Goal: Answer question/provide support: Answer question/provide support

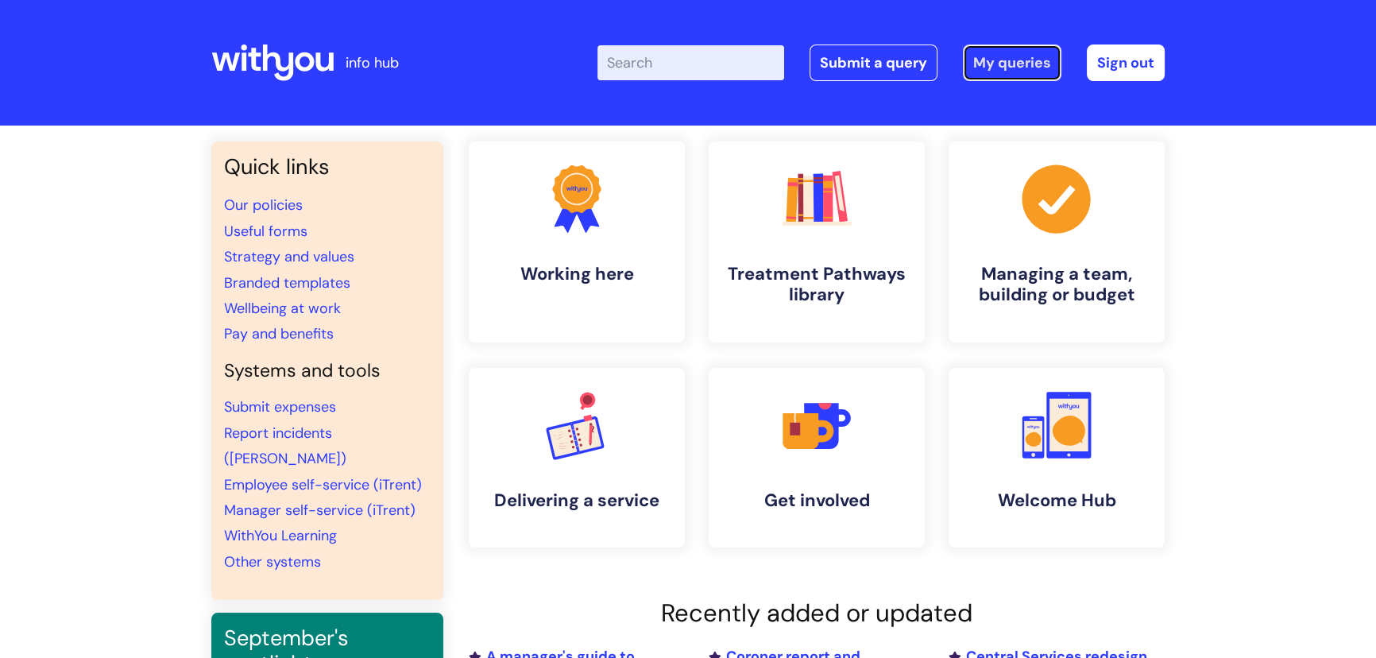
click at [993, 72] on link "My queries" at bounding box center [1012, 62] width 99 height 37
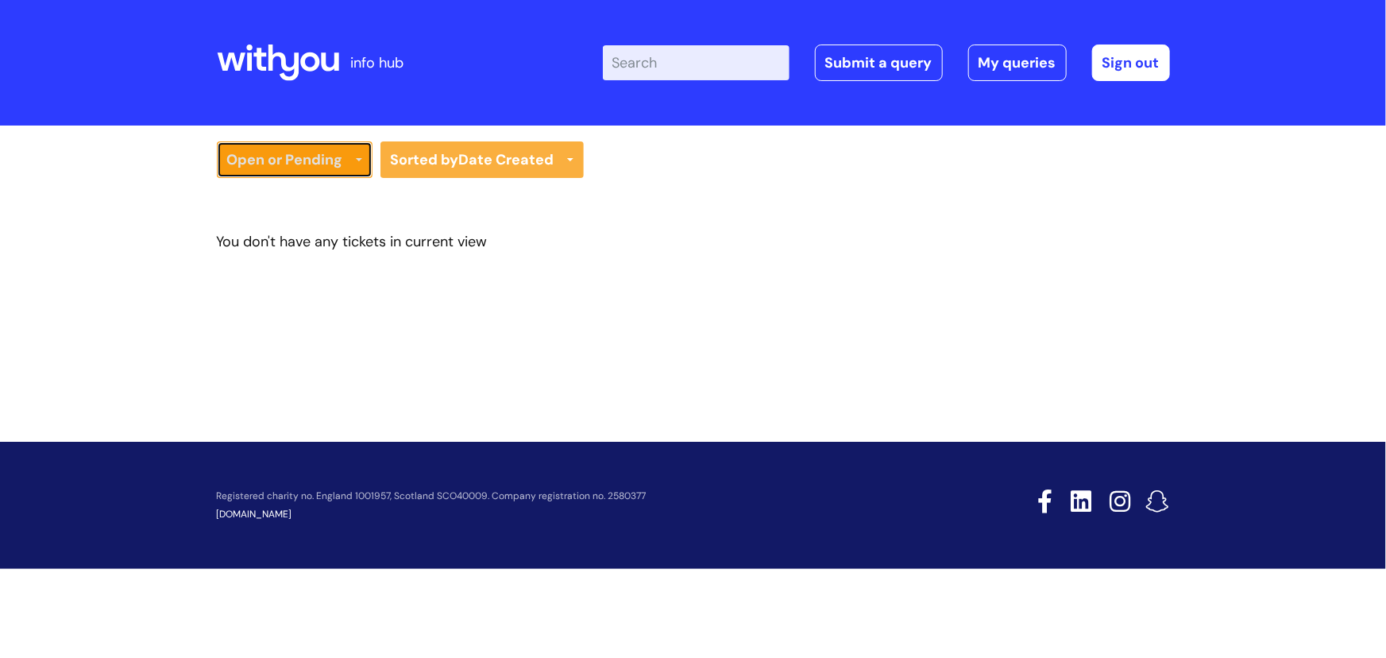
click at [341, 166] on link "Open or Pending" at bounding box center [295, 159] width 156 height 37
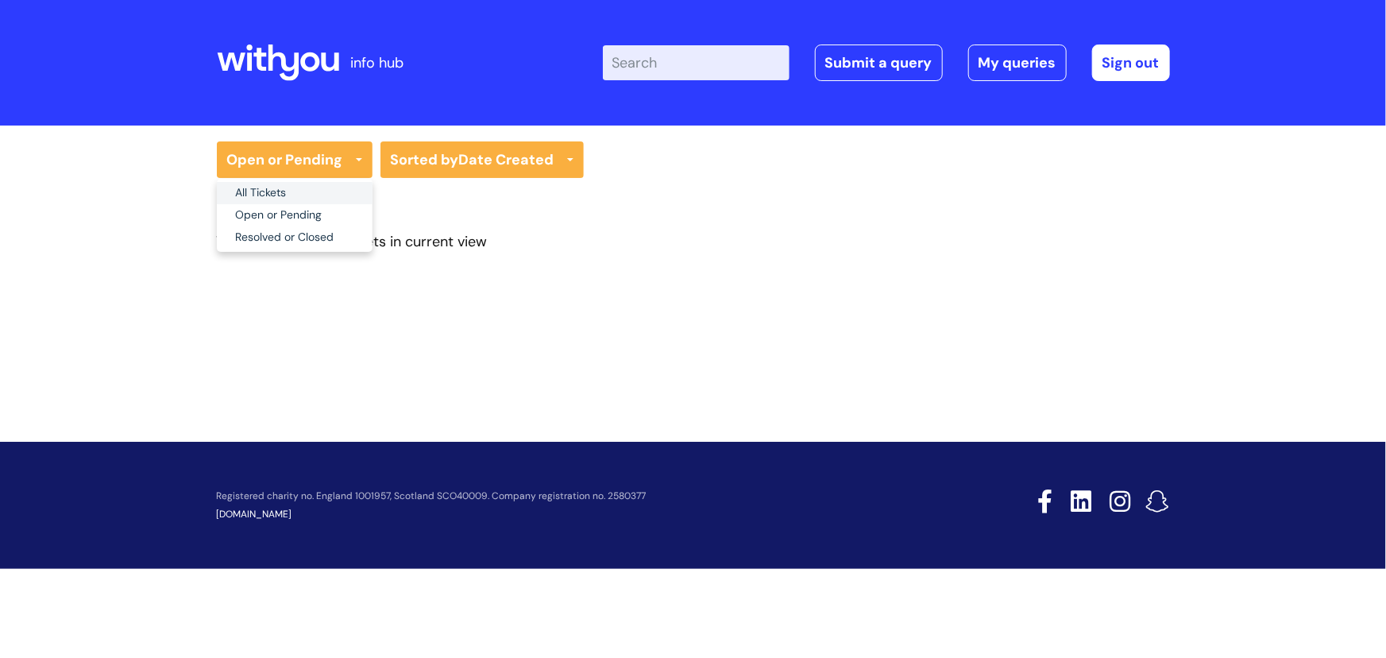
click at [328, 191] on link "All Tickets" at bounding box center [295, 193] width 156 height 22
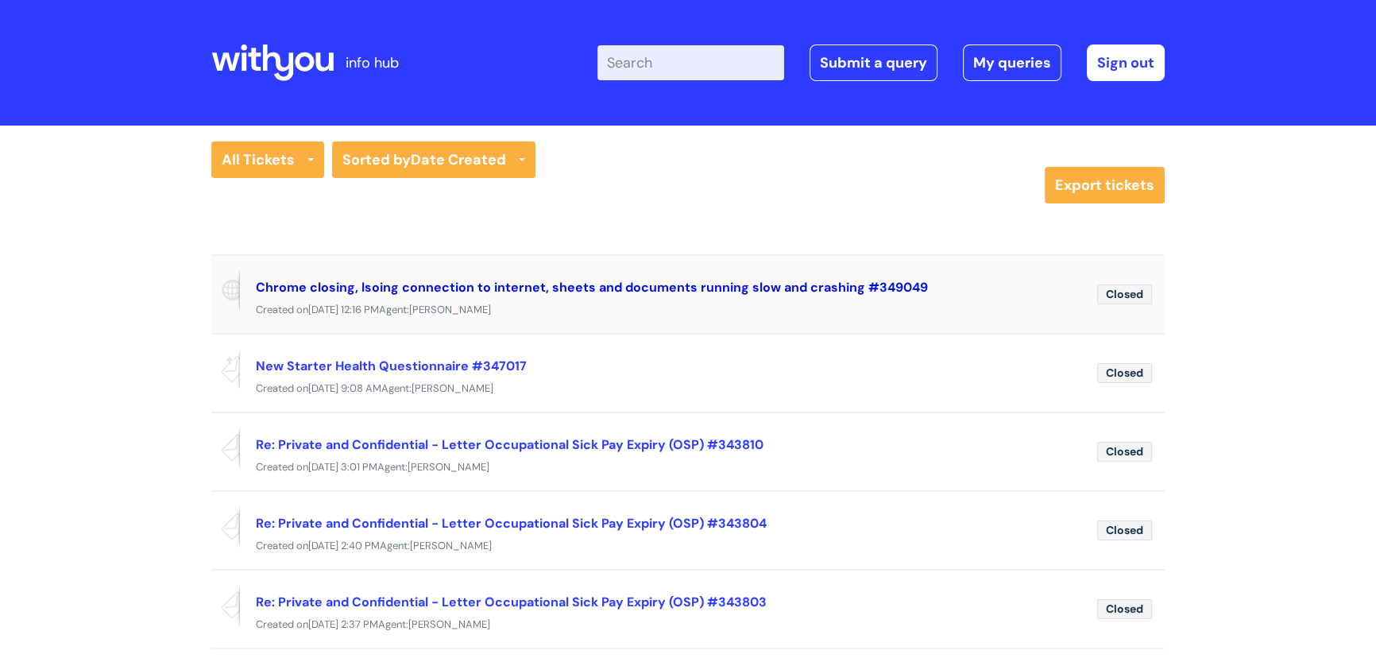
click at [494, 286] on link "Chrome closing, lsoing connection to internet, sheets and documents running slo…" at bounding box center [592, 287] width 672 height 17
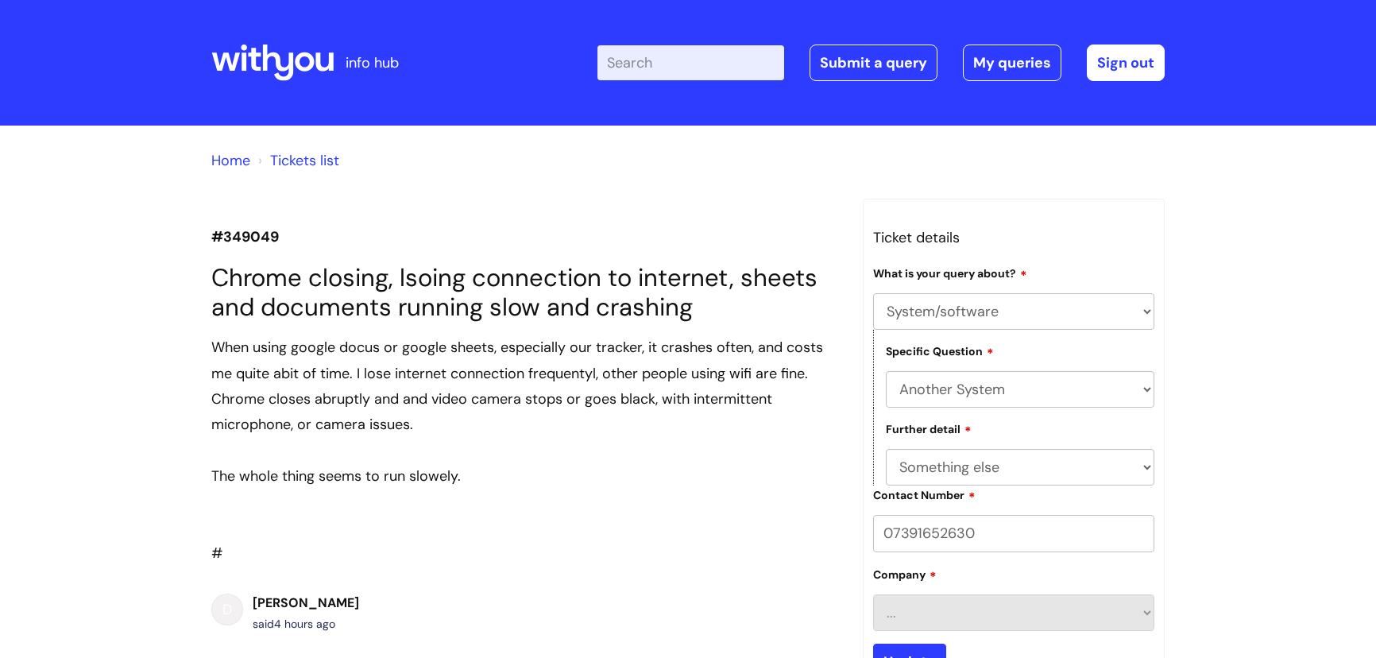
select select "System/software"
select select "Another System"
select select "Something else"
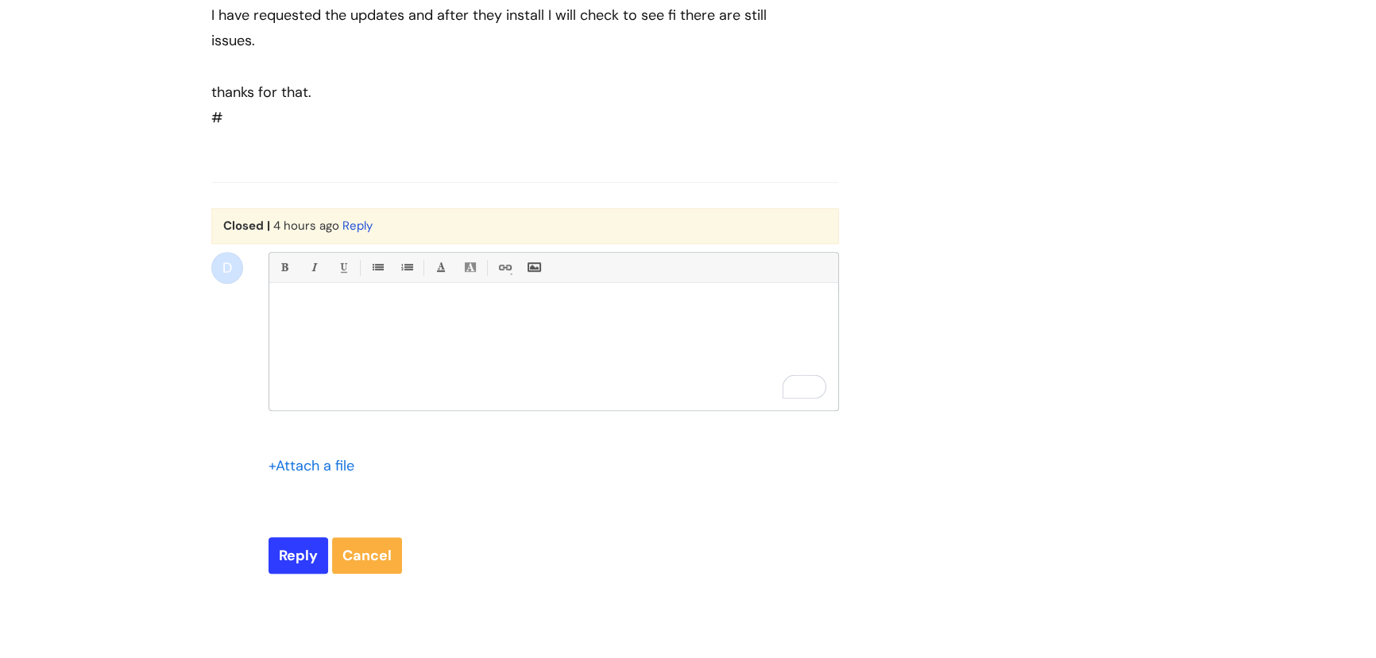
click at [505, 337] on div "To enrich screen reader interactions, please activate Accessibility in Grammarl…" at bounding box center [553, 350] width 569 height 119
click at [319, 309] on div "Bold (Ctrl-B) Italic (Ctrl-I) Underline(Ctrl-U) • Unordered List (Ctrl-Shift-7)…" at bounding box center [554, 331] width 570 height 159
click at [311, 318] on img "To enrich screen reader interactions, please activate Accessibility in Grammarl…" at bounding box center [301, 311] width 41 height 14
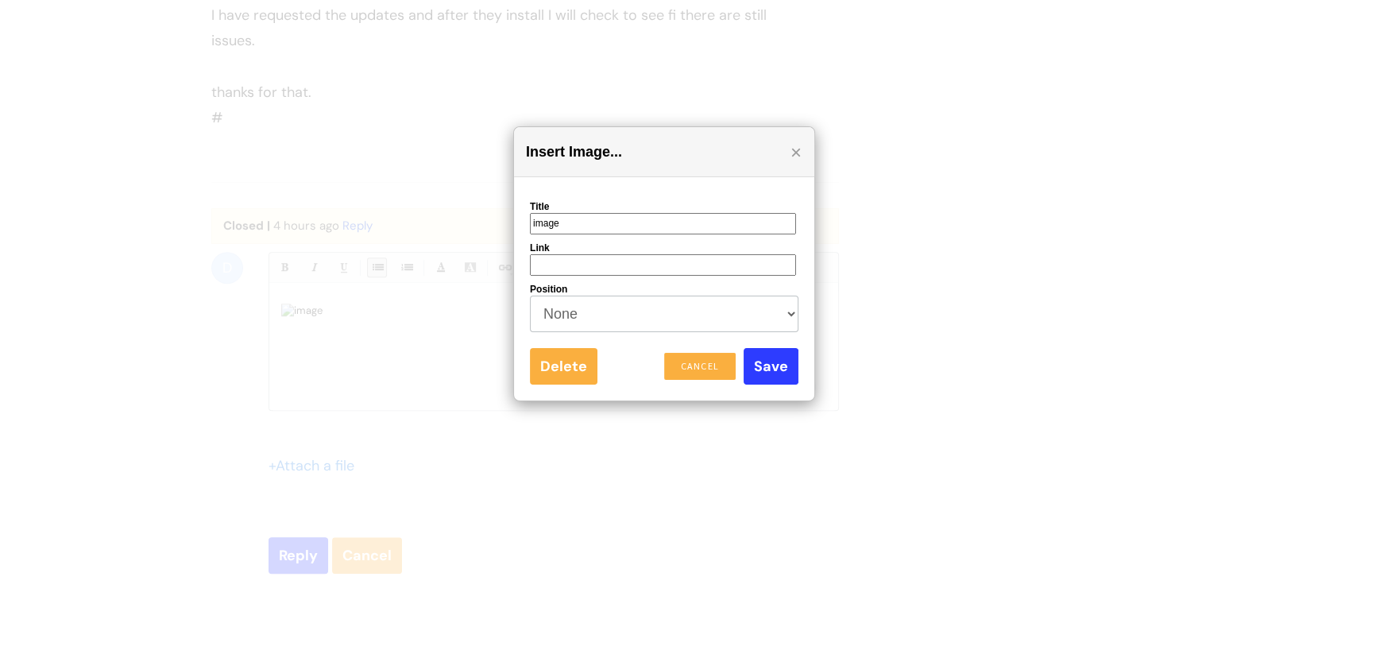
click at [949, 399] on div at bounding box center [688, 329] width 1376 height 658
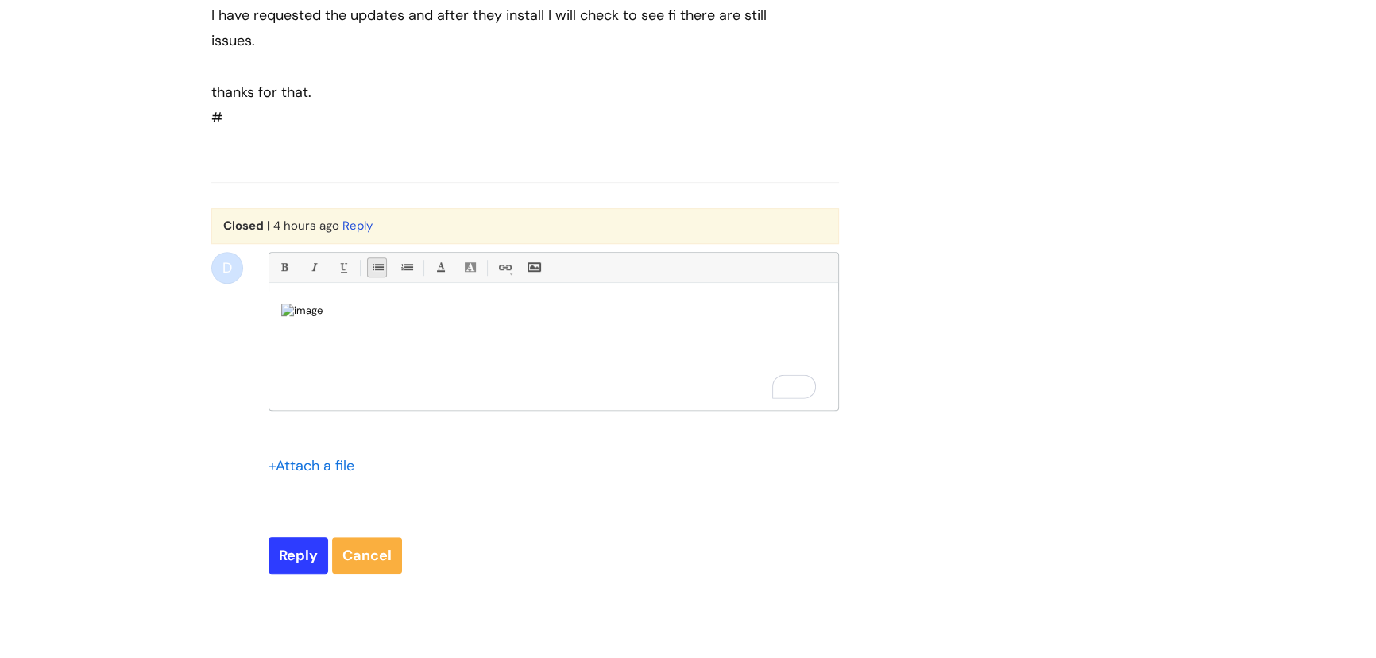
scroll to position [11, 0]
click at [360, 302] on div "Bold (Ctrl-B) Italic (Ctrl-I) Underline(Ctrl-U) • Unordered List (Ctrl-Shift-7)…" at bounding box center [554, 331] width 570 height 159
click at [323, 318] on img "To enrich screen reader interactions, please activate Accessibility in Grammarl…" at bounding box center [301, 311] width 41 height 14
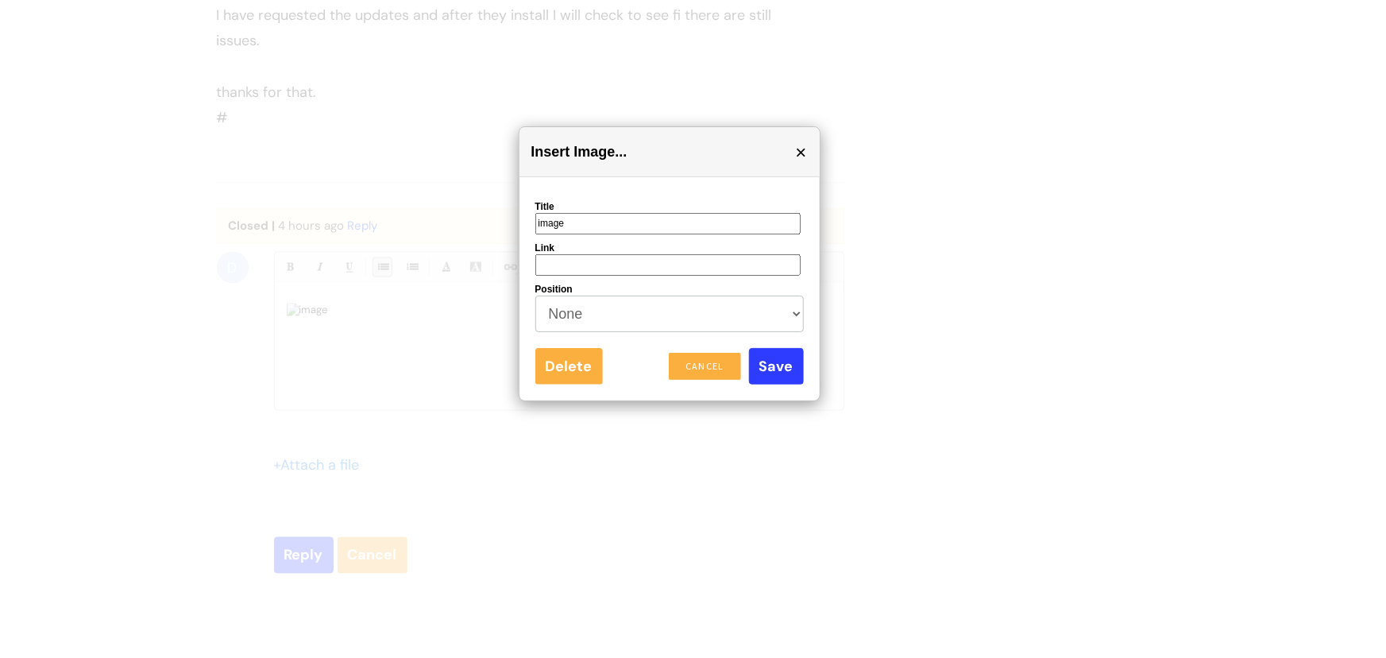
click at [810, 146] on div "×" at bounding box center [808, 147] width 24 height 24
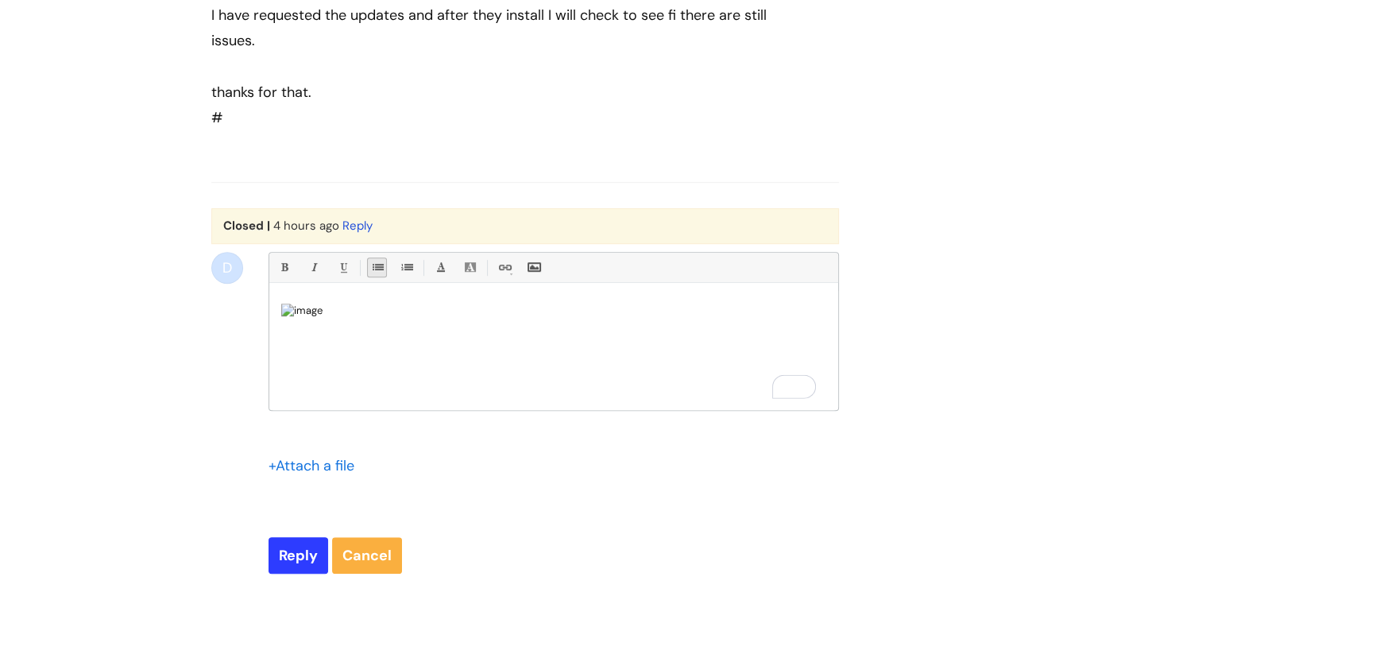
click at [255, 287] on div "D Bold (Ctrl-B) Italic (Ctrl-I) Underline(Ctrl-U) • Unordered List (Ctrl-Shift-…" at bounding box center [525, 413] width 628 height 322
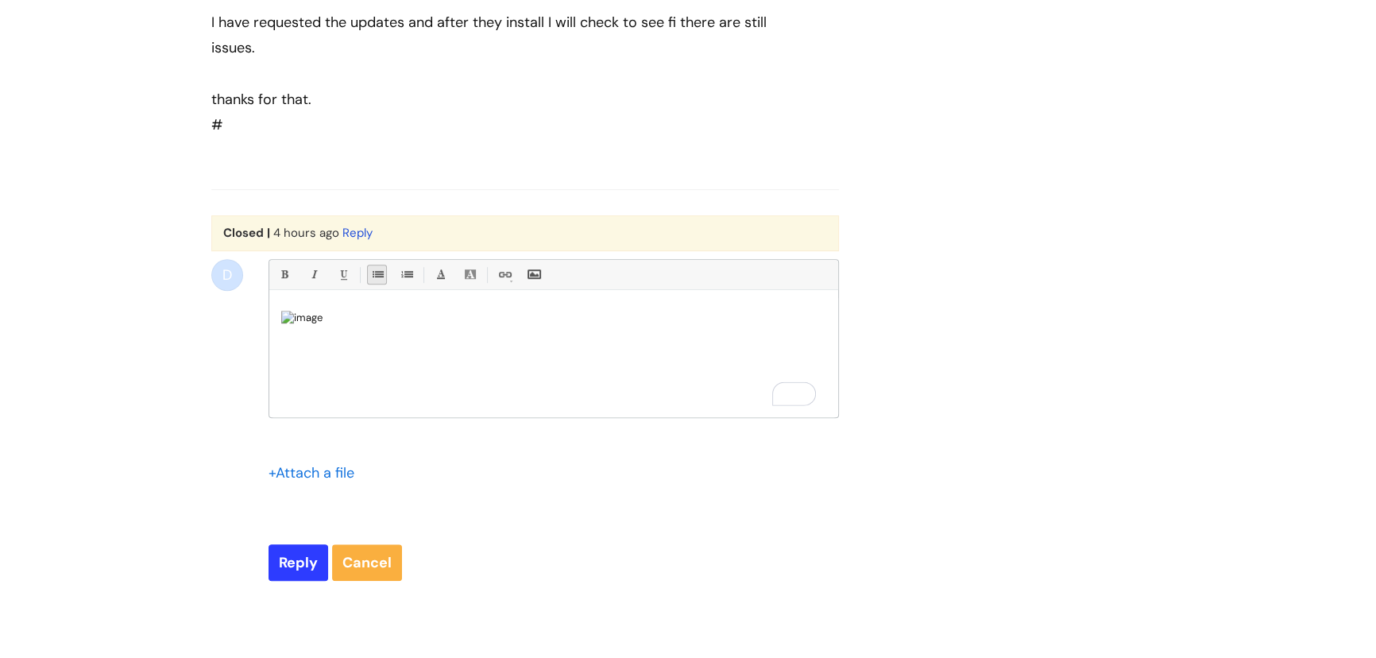
scroll to position [1228, 0]
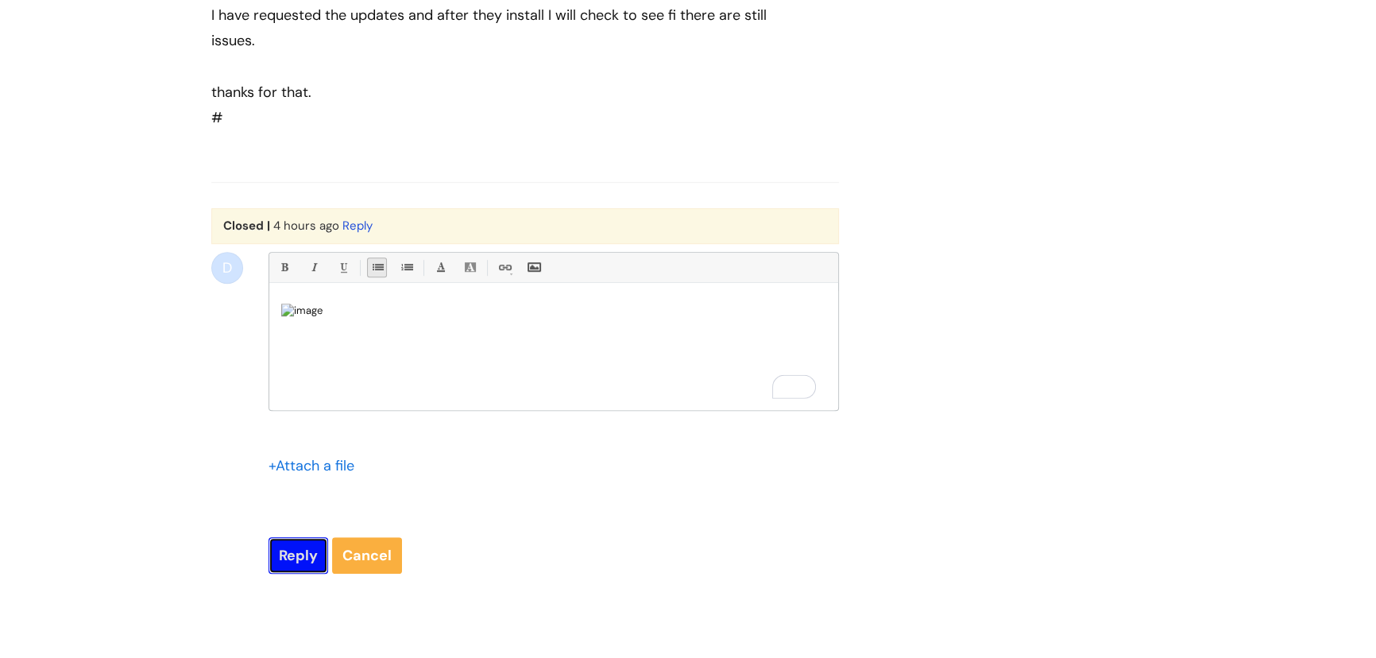
click at [296, 574] on input "Reply" at bounding box center [299, 555] width 60 height 37
type input "Please Wait..."
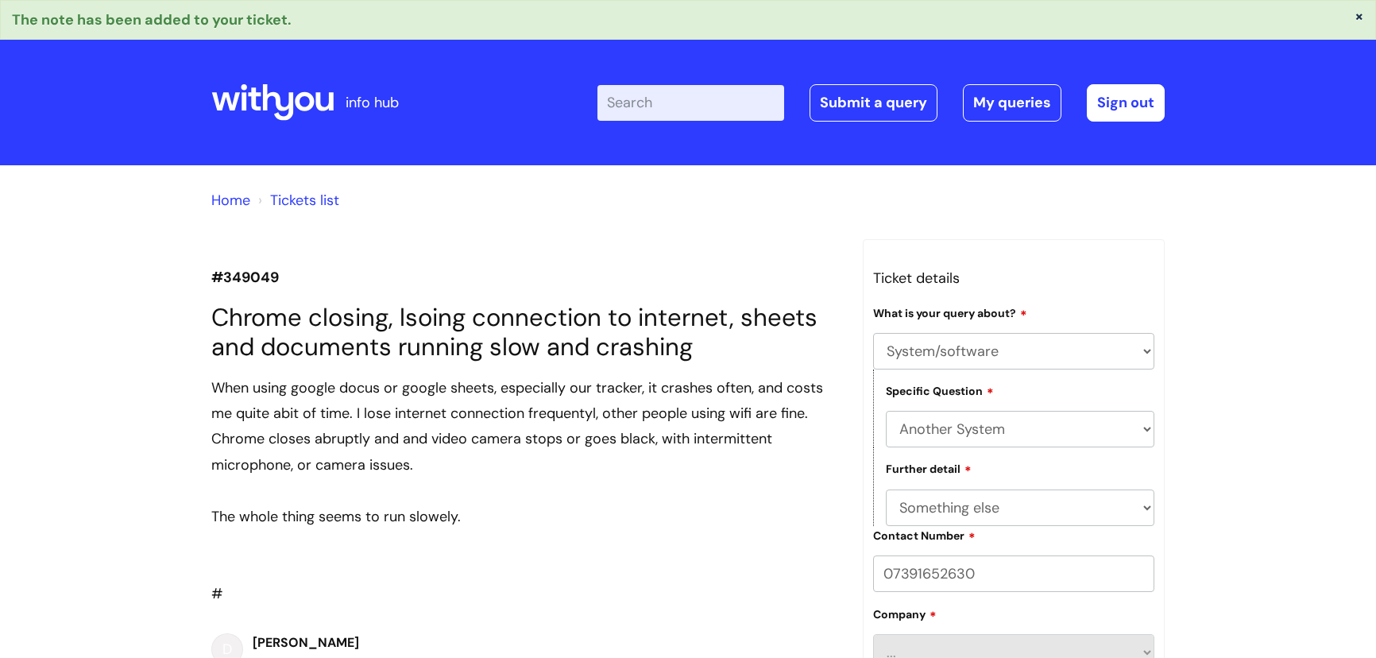
select select "System/software"
select select "Another System"
select select "Something else"
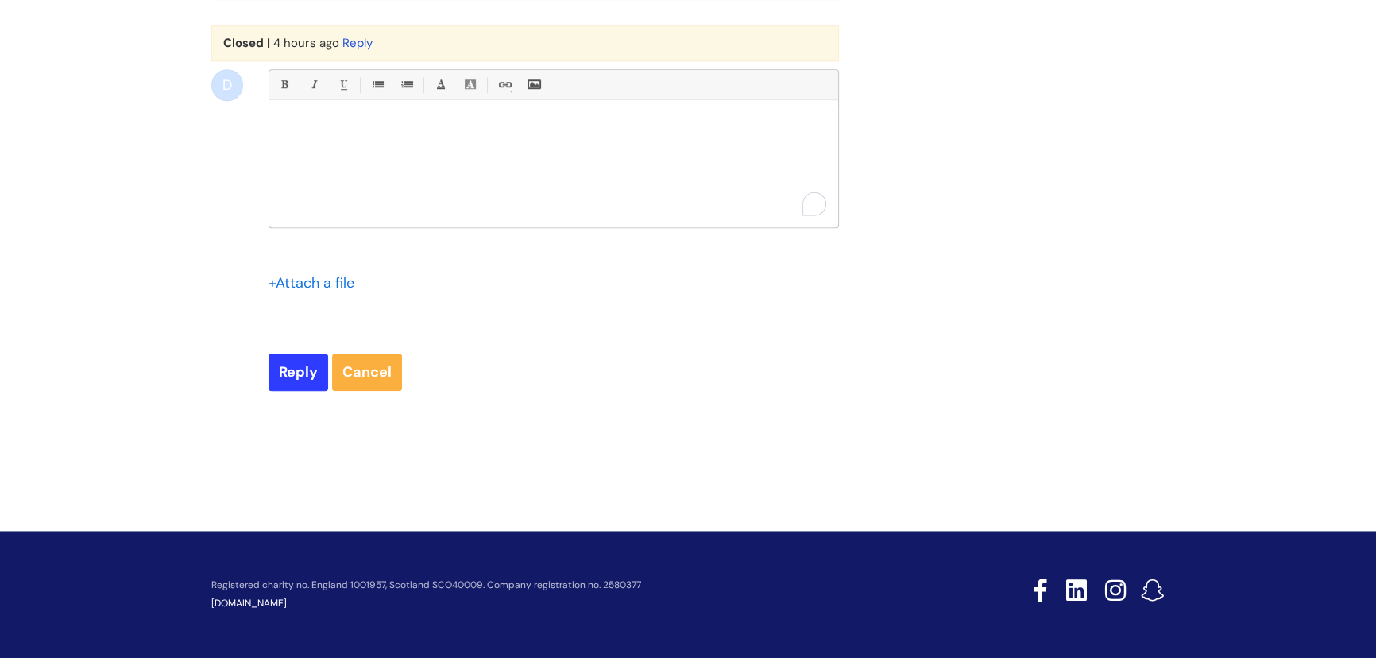
scroll to position [1659, 0]
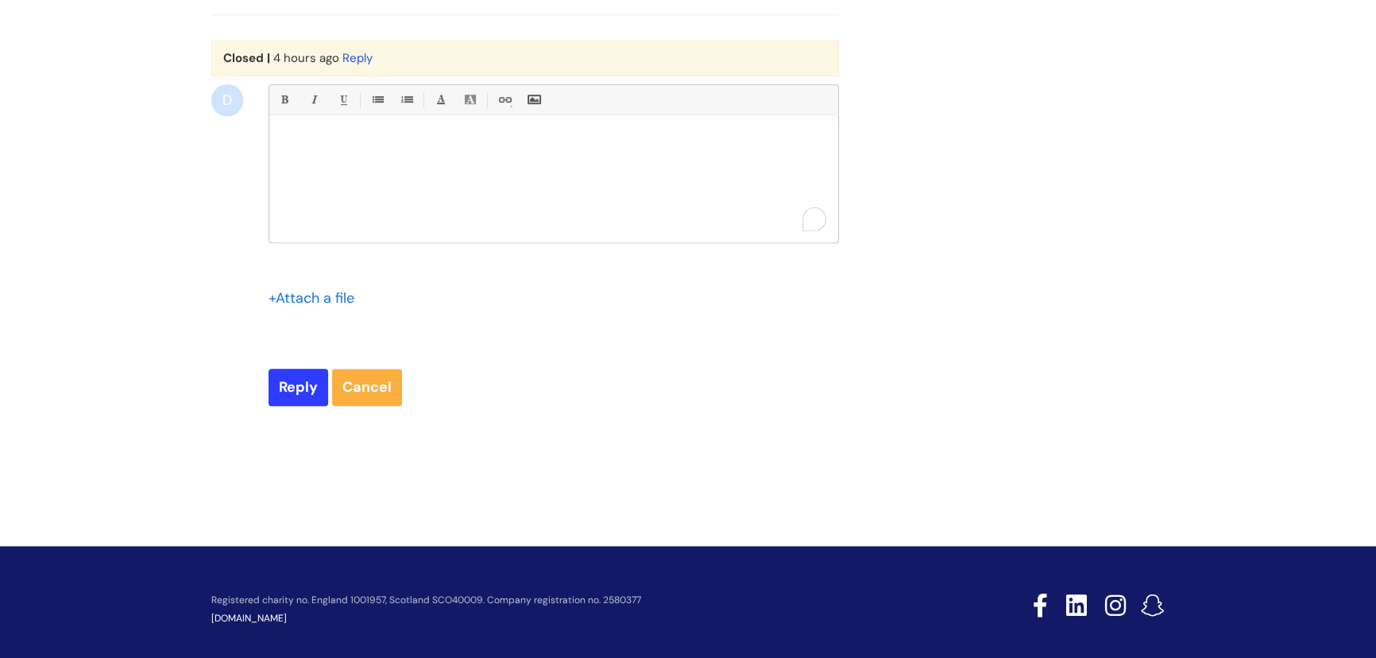
click at [463, 149] on p "To enrich screen reader interactions, please activate Accessibility in Grammarl…" at bounding box center [553, 142] width 545 height 14
click at [307, 405] on input "Reply" at bounding box center [299, 387] width 60 height 37
type input "Please Wait..."
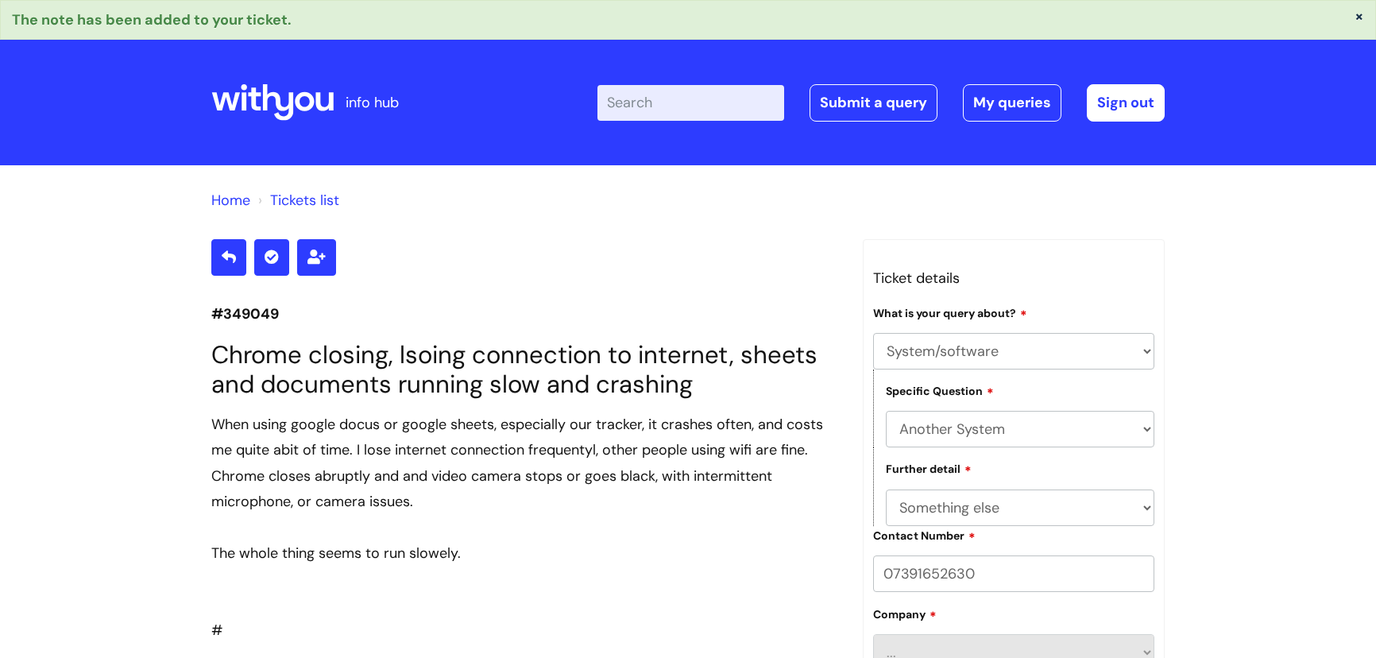
select select "System/software"
select select "Another System"
select select "Something else"
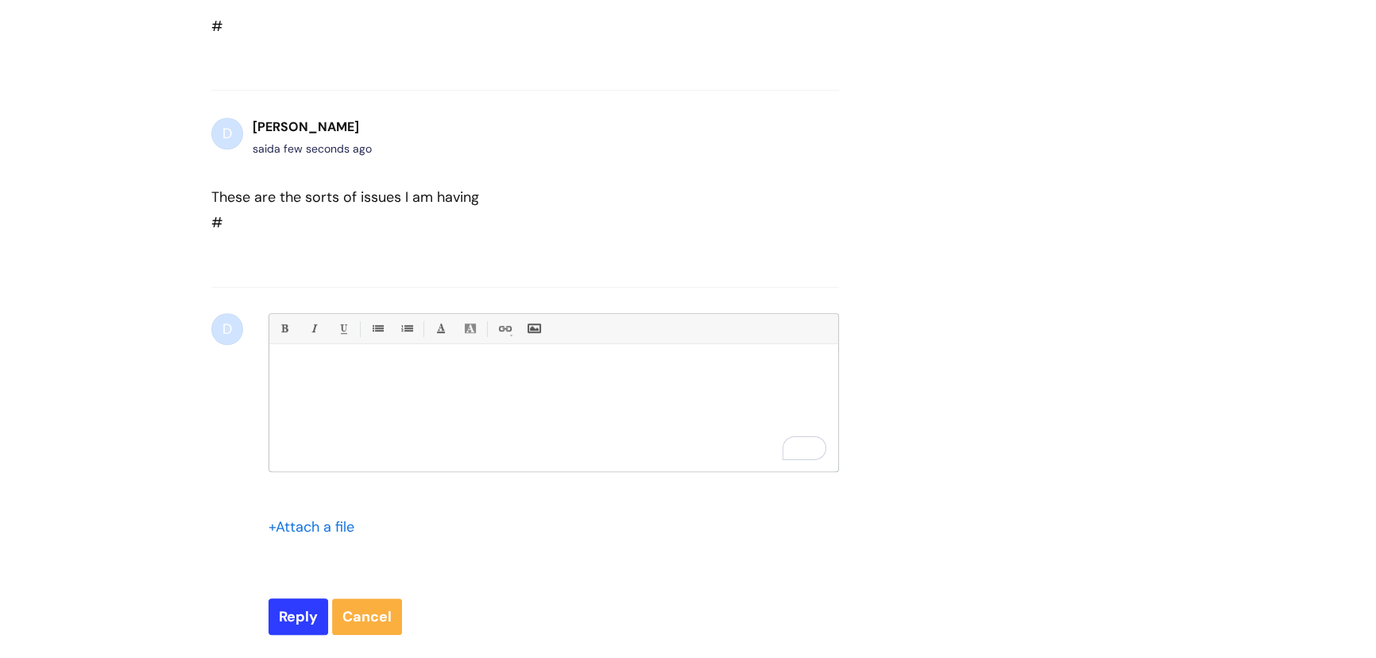
scroll to position [1343, 0]
